Goal: Task Accomplishment & Management: Manage account settings

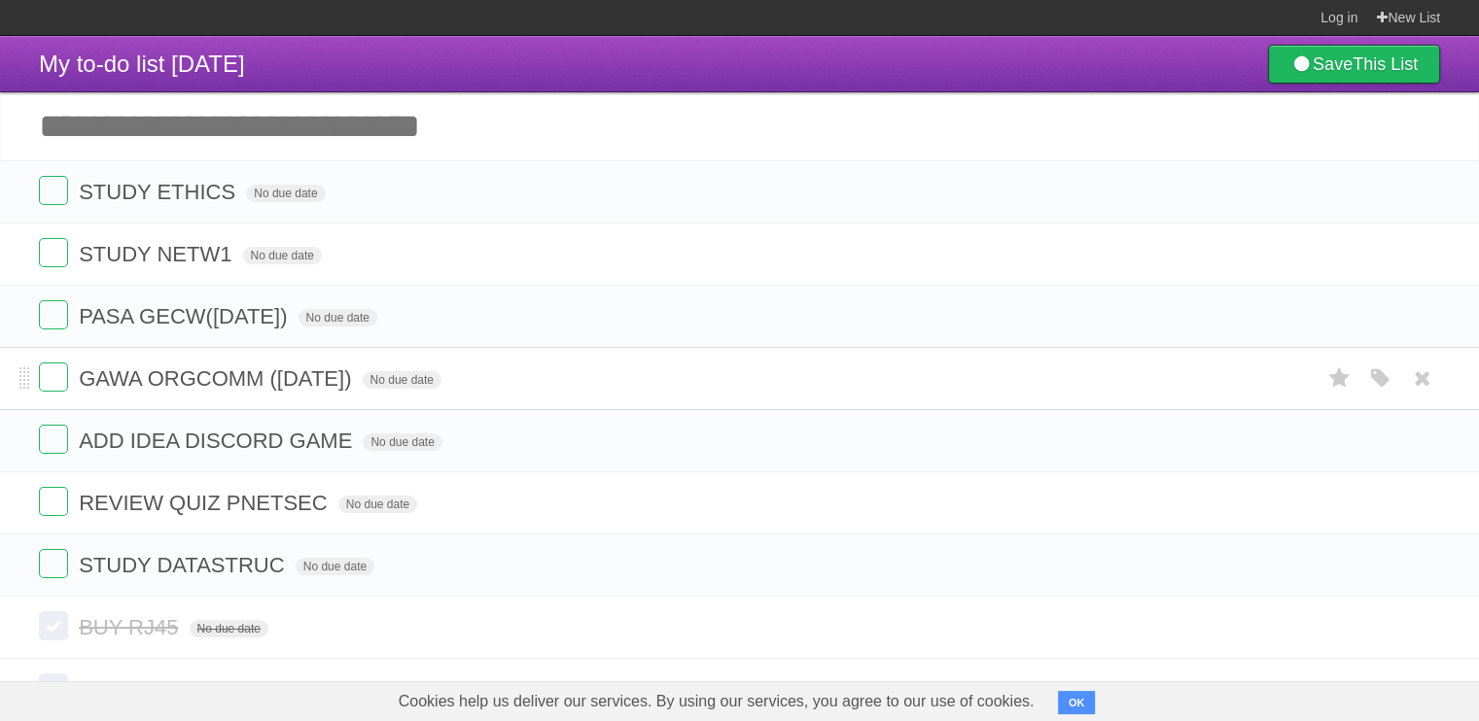
click at [351, 374] on span "GAWA ORGCOMM ([DATE])" at bounding box center [217, 379] width 277 height 24
click at [209, 368] on input "**********" at bounding box center [144, 380] width 130 height 25
type input "**********"
click at [65, 310] on label at bounding box center [53, 314] width 29 height 29
